Goal: Task Accomplishment & Management: Manage account settings

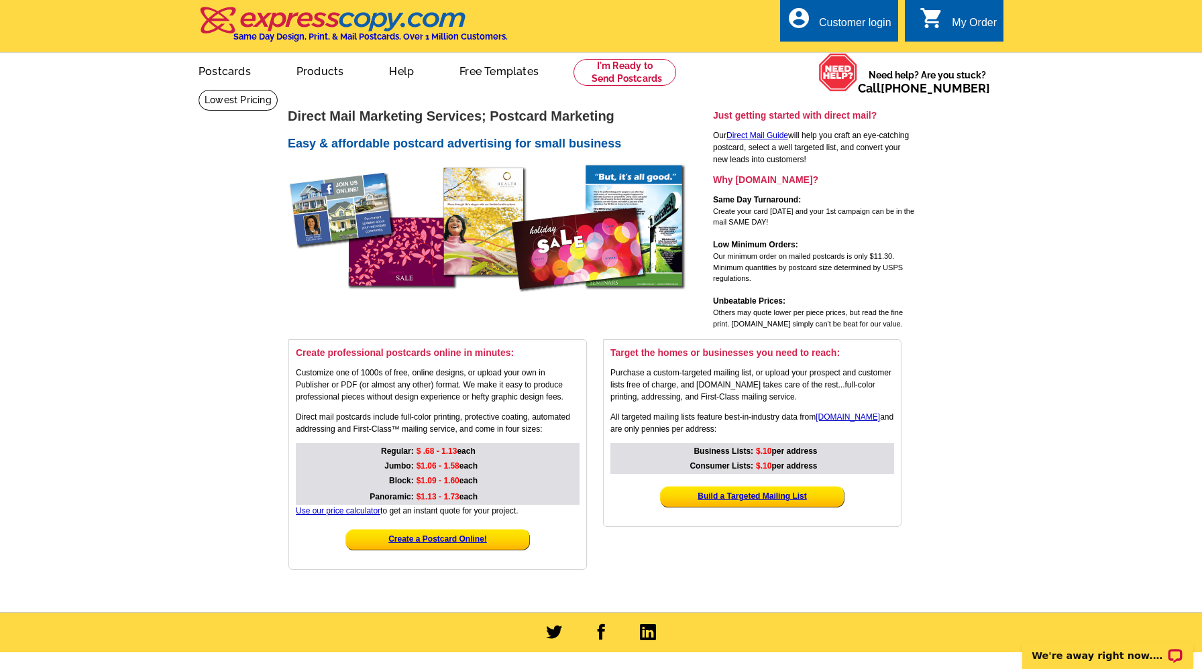
click at [848, 25] on div "Customer login" at bounding box center [855, 26] width 72 height 19
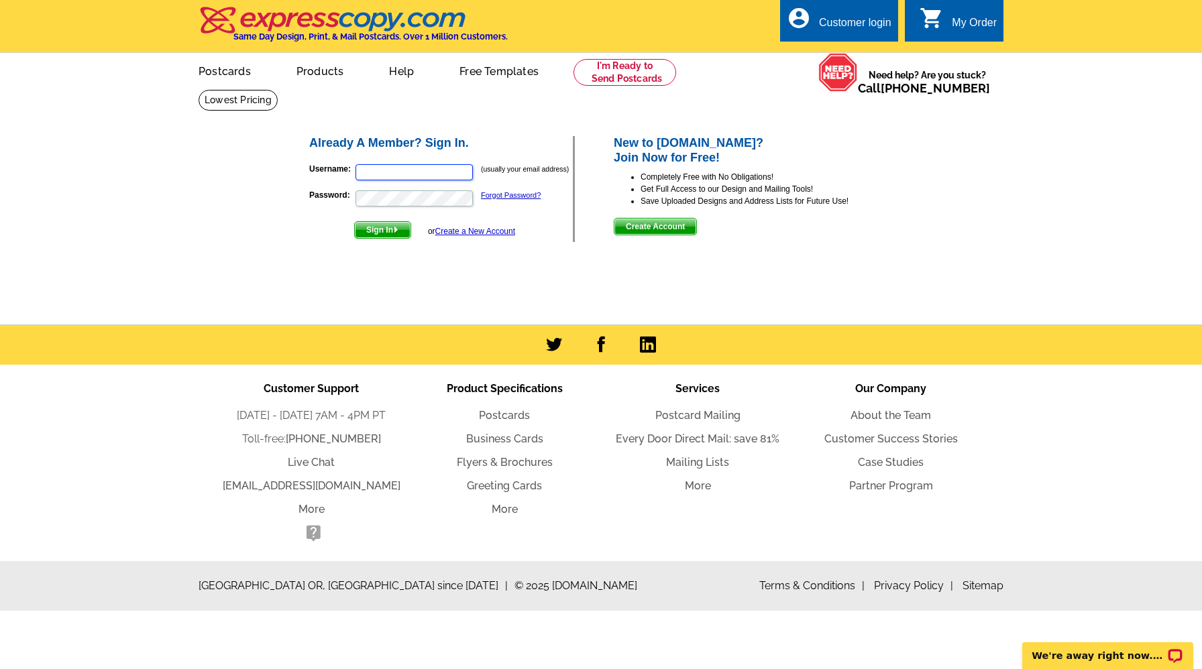
click at [370, 169] on input "Username:" at bounding box center [413, 172] width 117 height 16
type input "[EMAIL_ADDRESS][DOMAIN_NAME]"
click at [378, 223] on span "Sign In" at bounding box center [383, 230] width 56 height 16
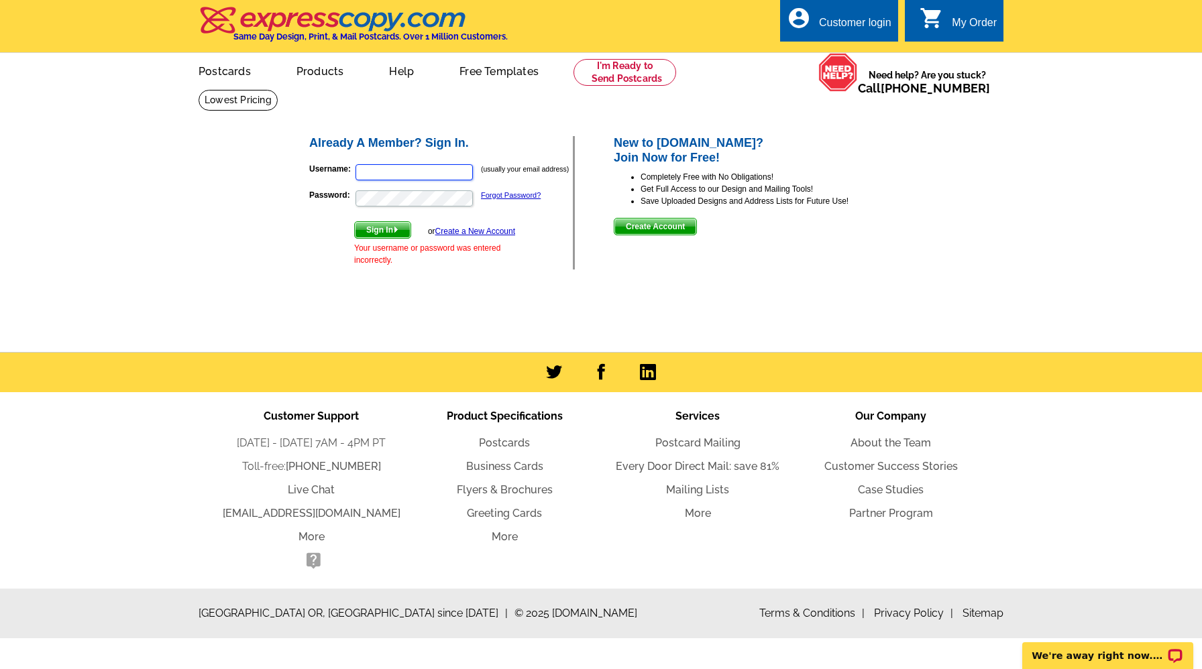
click at [381, 176] on input "Username:" at bounding box center [413, 172] width 117 height 16
type input "[EMAIL_ADDRESS][DOMAIN_NAME]"
click at [367, 229] on span "Sign In" at bounding box center [383, 230] width 56 height 16
